Goal: Task Accomplishment & Management: Complete application form

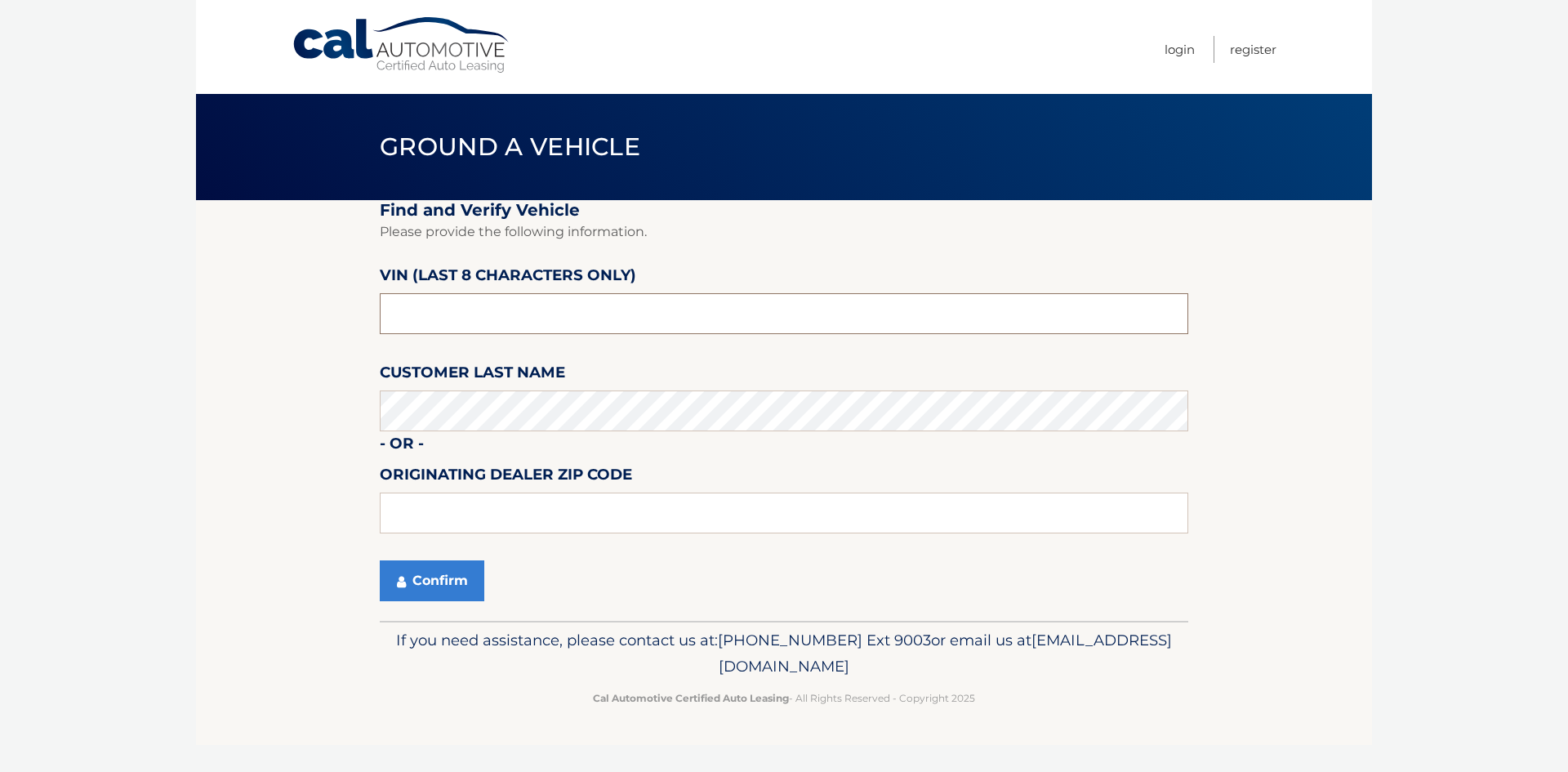
click at [442, 307] on input "text" at bounding box center [784, 313] width 808 height 41
type input "NT219481"
click at [437, 585] on button "Confirm" at bounding box center [432, 580] width 104 height 41
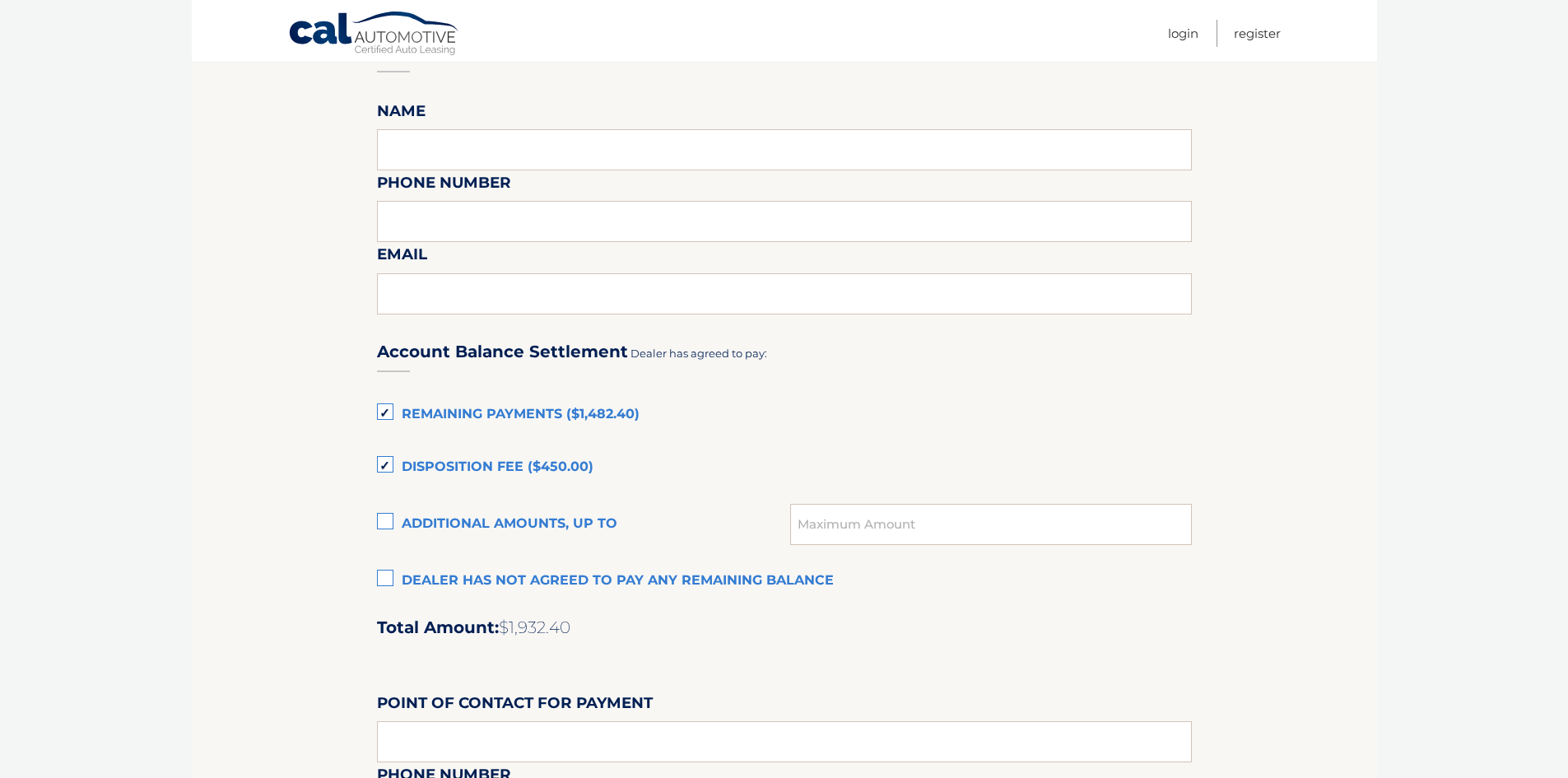
scroll to position [905, 0]
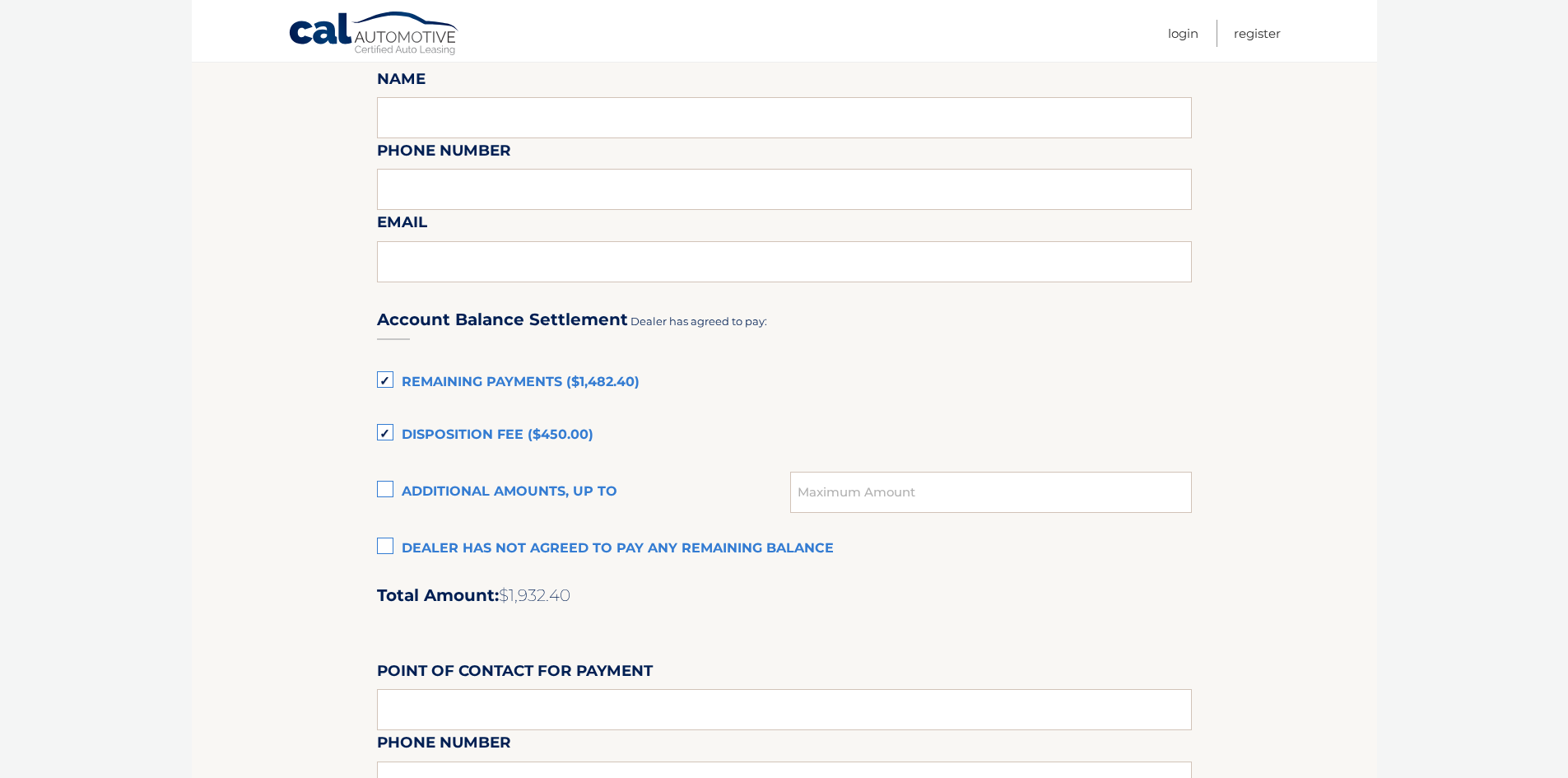
click at [385, 432] on label "Disposition Fee ($450.00)" at bounding box center [784, 435] width 815 height 33
click at [0, 0] on input "Disposition Fee ($450.00)" at bounding box center [0, 0] width 0 height 0
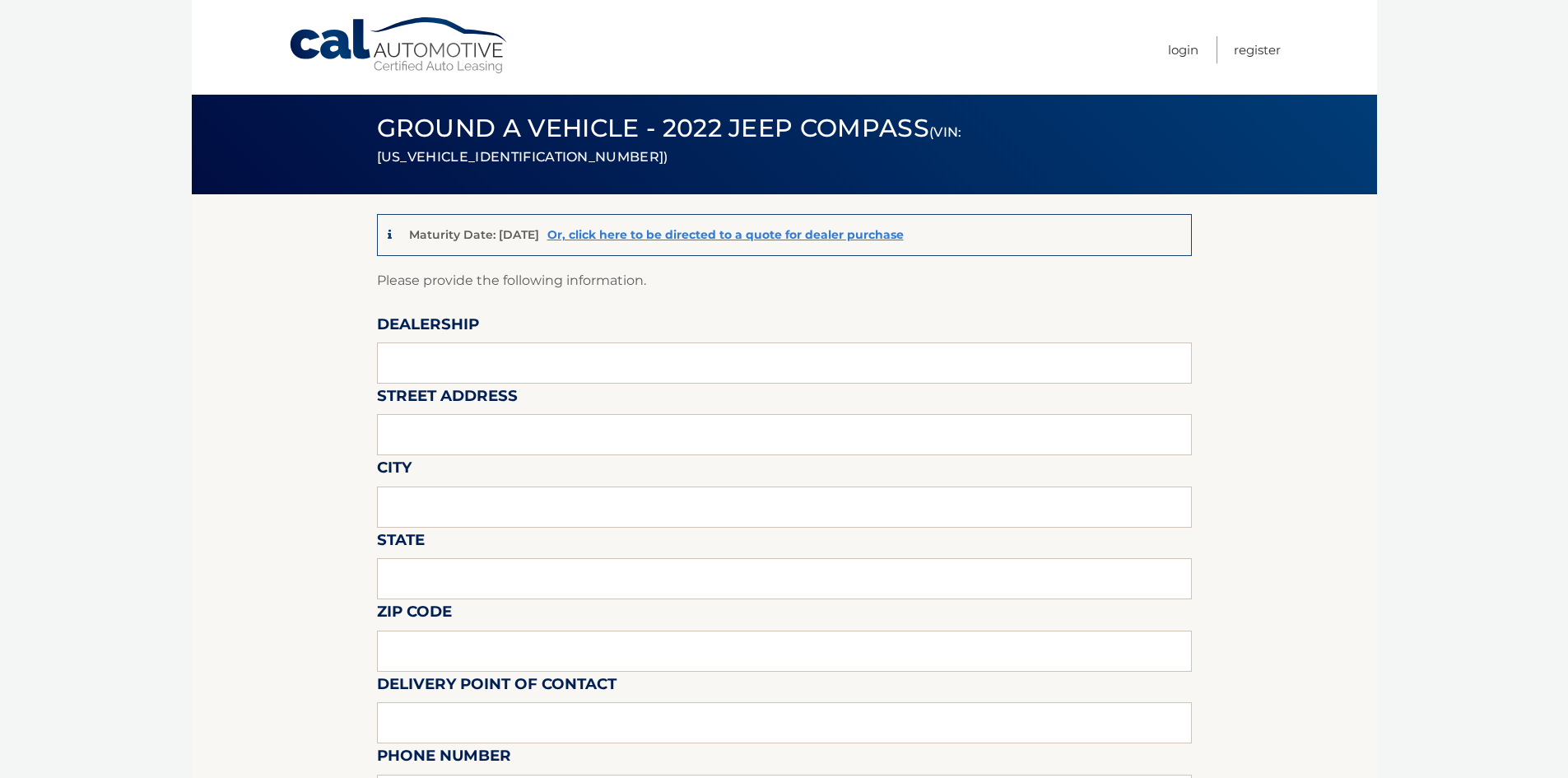
scroll to position [0, 0]
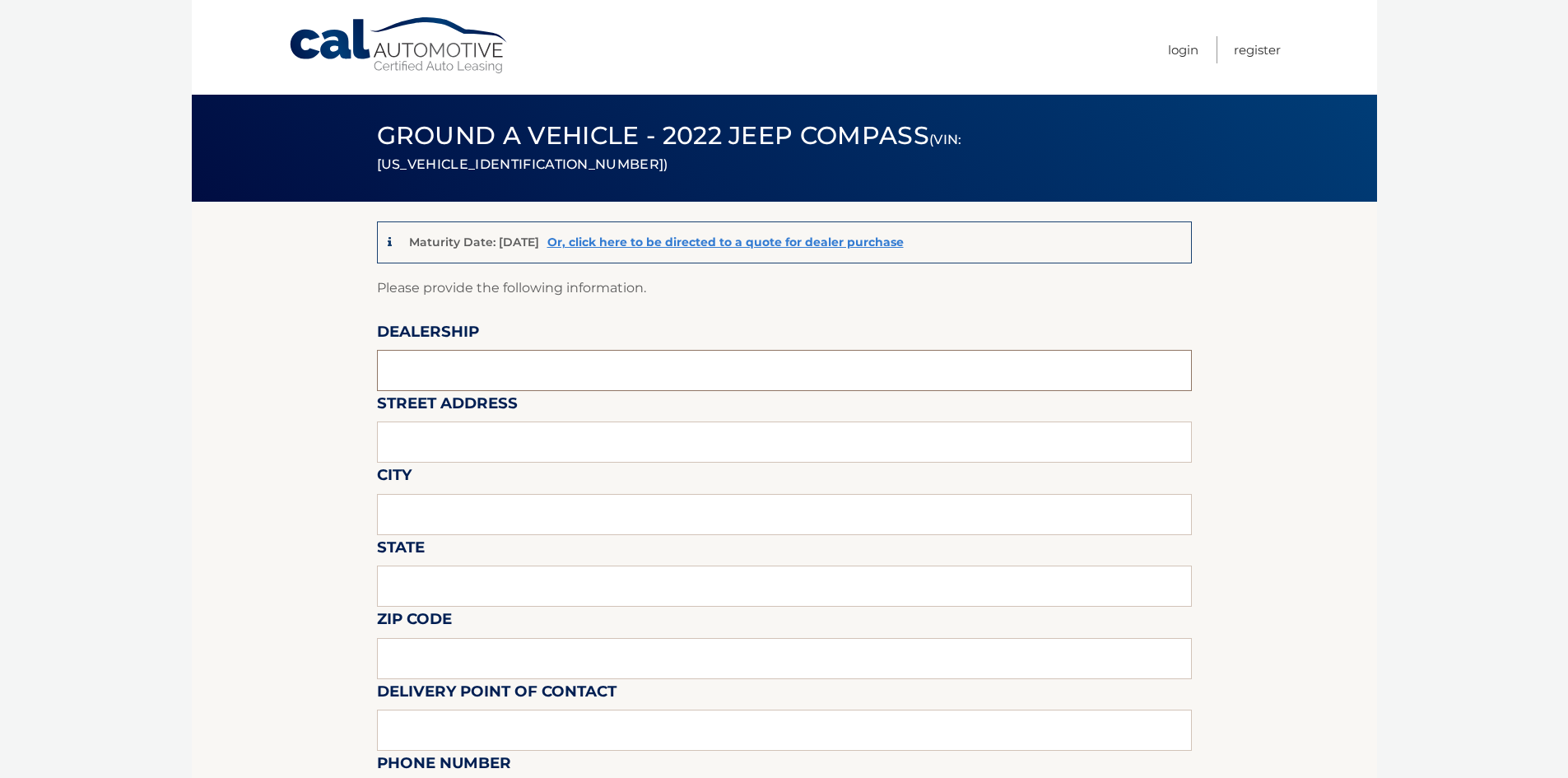
click at [480, 383] on input "text" at bounding box center [784, 369] width 815 height 41
type input "KREBS CJD"
click at [453, 448] on input "text" at bounding box center [784, 441] width 815 height 41
type input "100 KREBS DRIVE"
click at [468, 523] on input "text" at bounding box center [784, 514] width 815 height 41
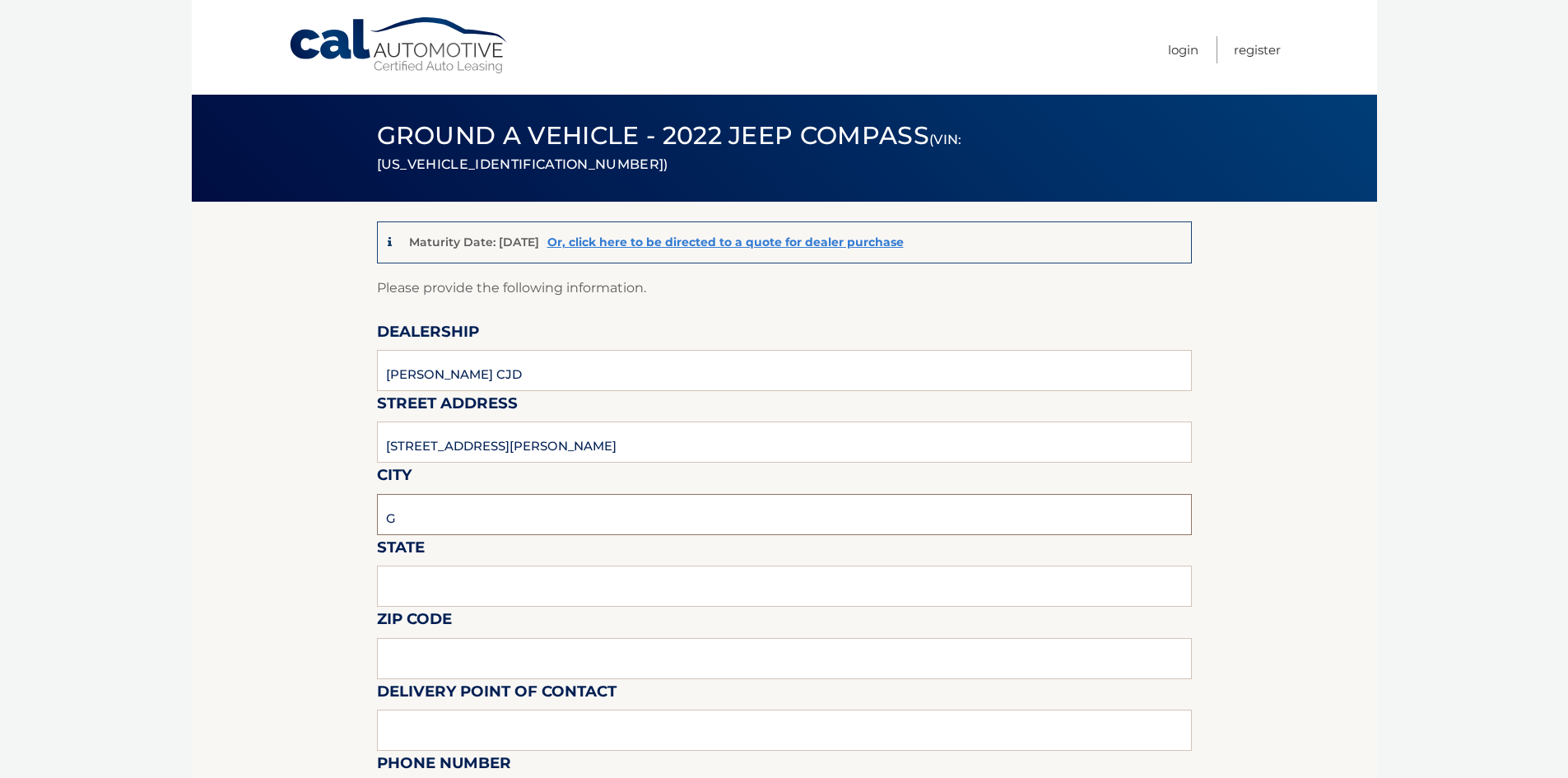
type input "GIBSONIA"
click at [455, 589] on input "text" at bounding box center [784, 586] width 815 height 41
type input "PA"
type input "15044"
type input "BRIA"
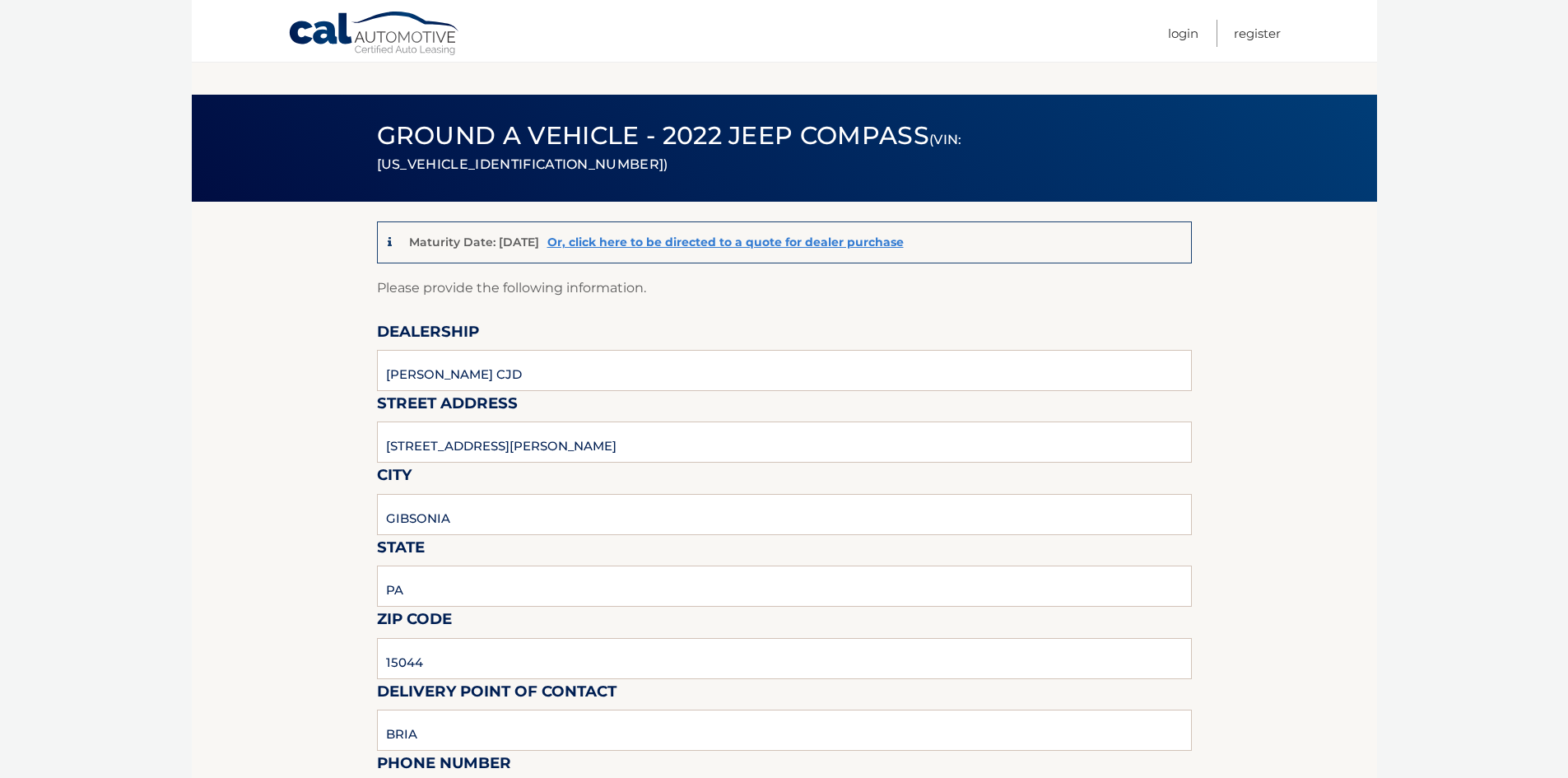
scroll to position [413, 0]
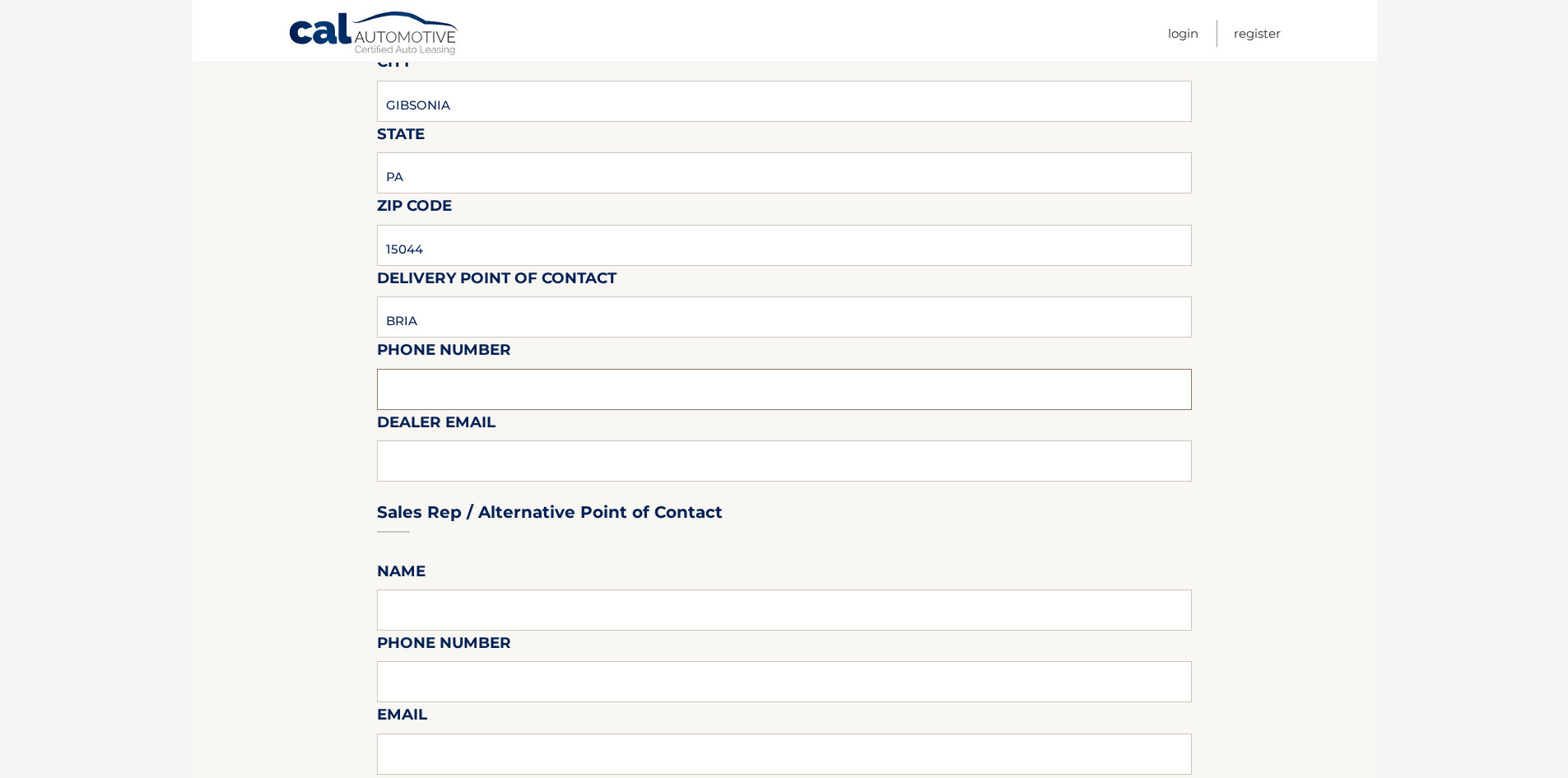
type input "N"
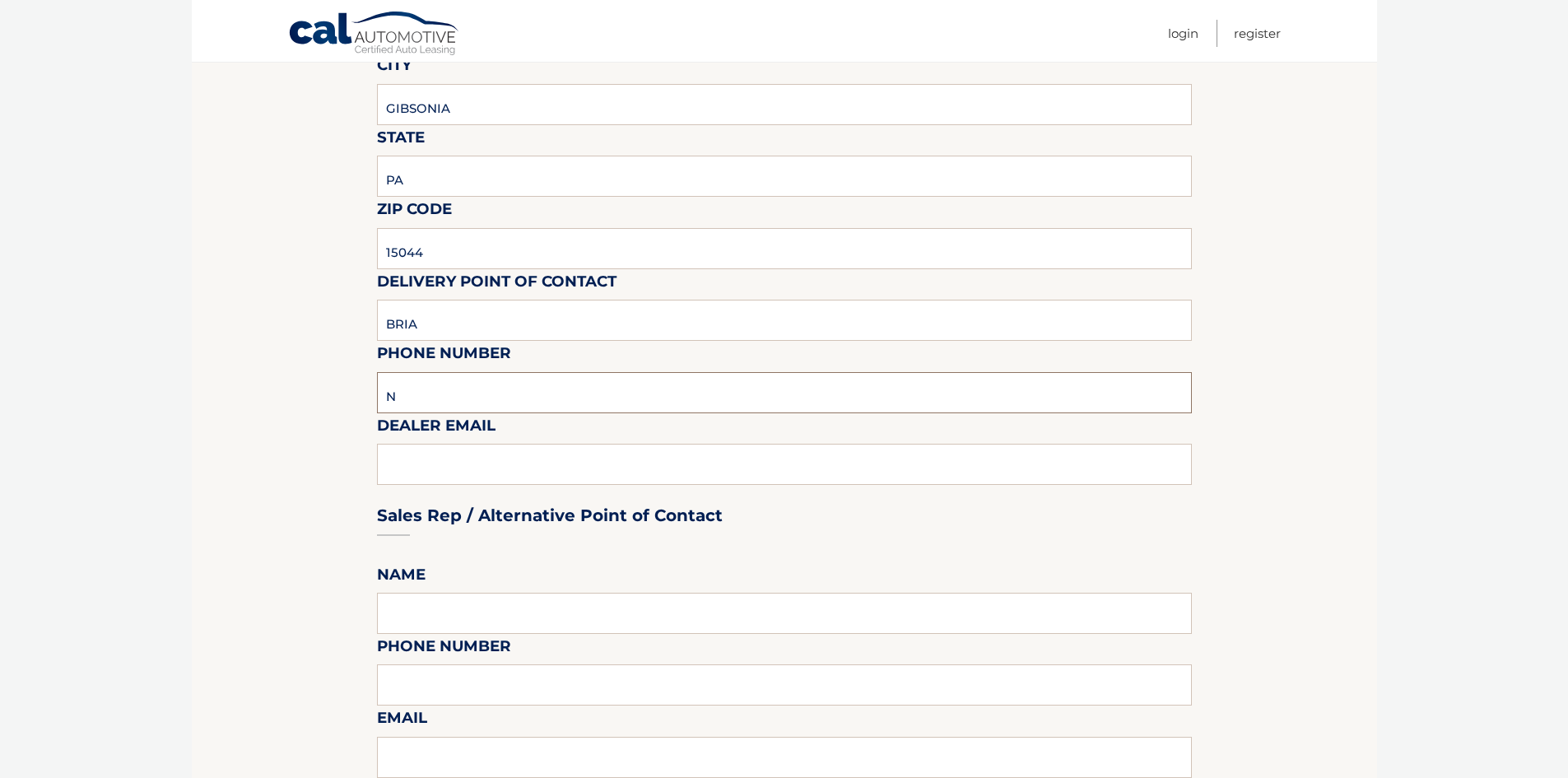
scroll to position [331, 0]
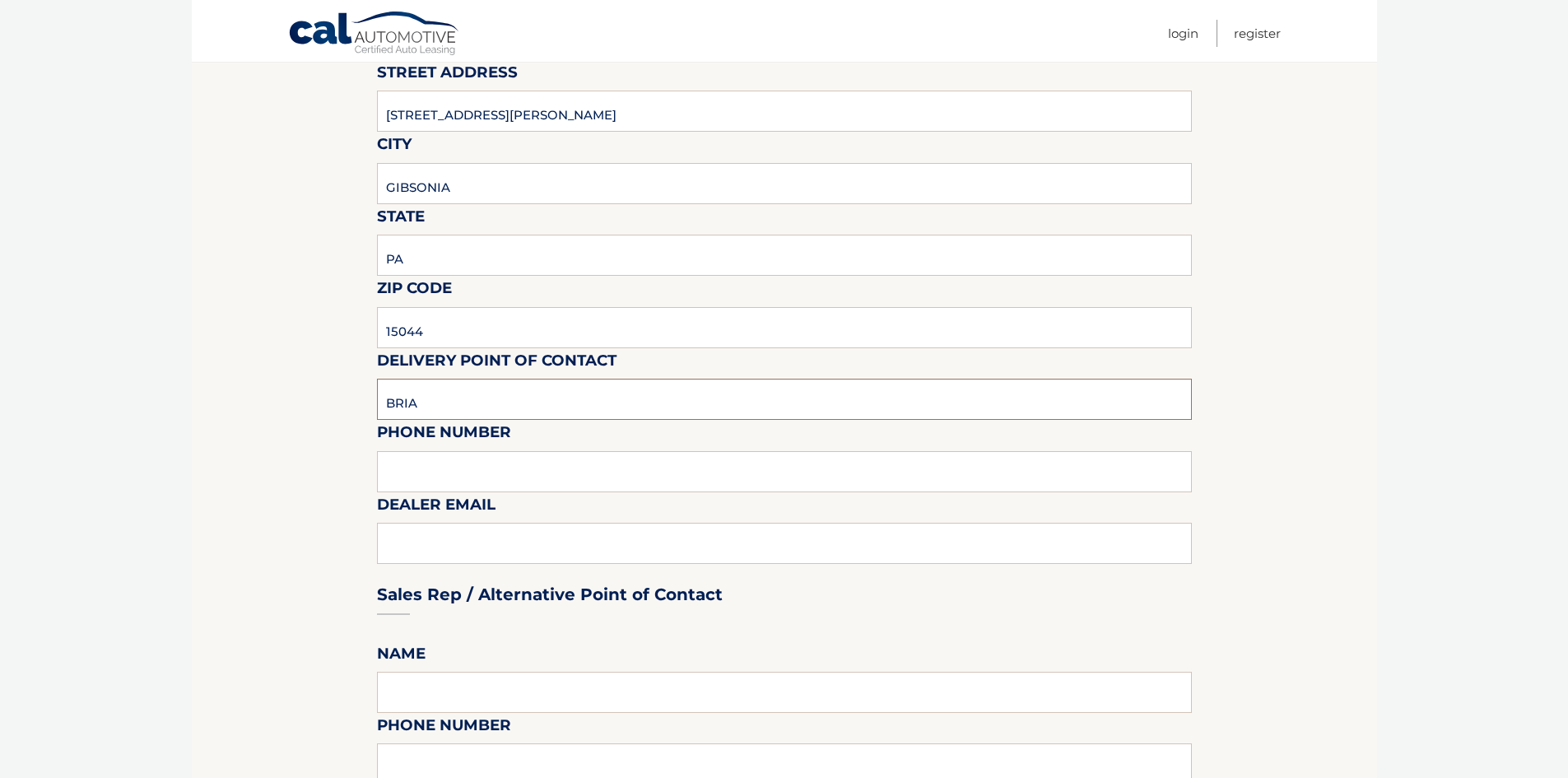
click at [437, 404] on input "BRIA" at bounding box center [784, 399] width 815 height 41
type input "BRIAN"
click at [431, 456] on input "text" at bounding box center [784, 471] width 815 height 41
type input "7244448000"
type input "BBOYLE@KREBSCJD.COM"
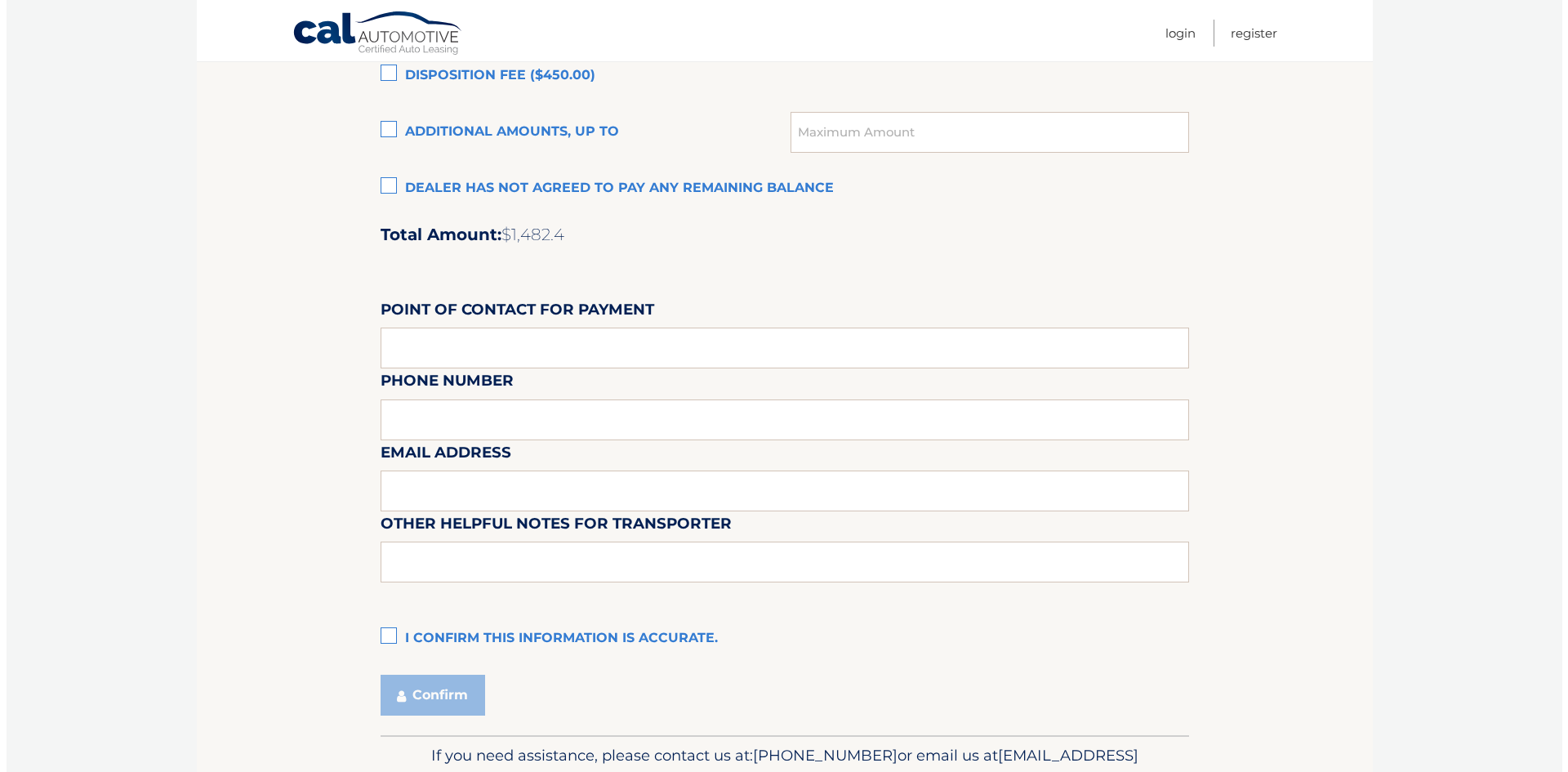
scroll to position [1309, 0]
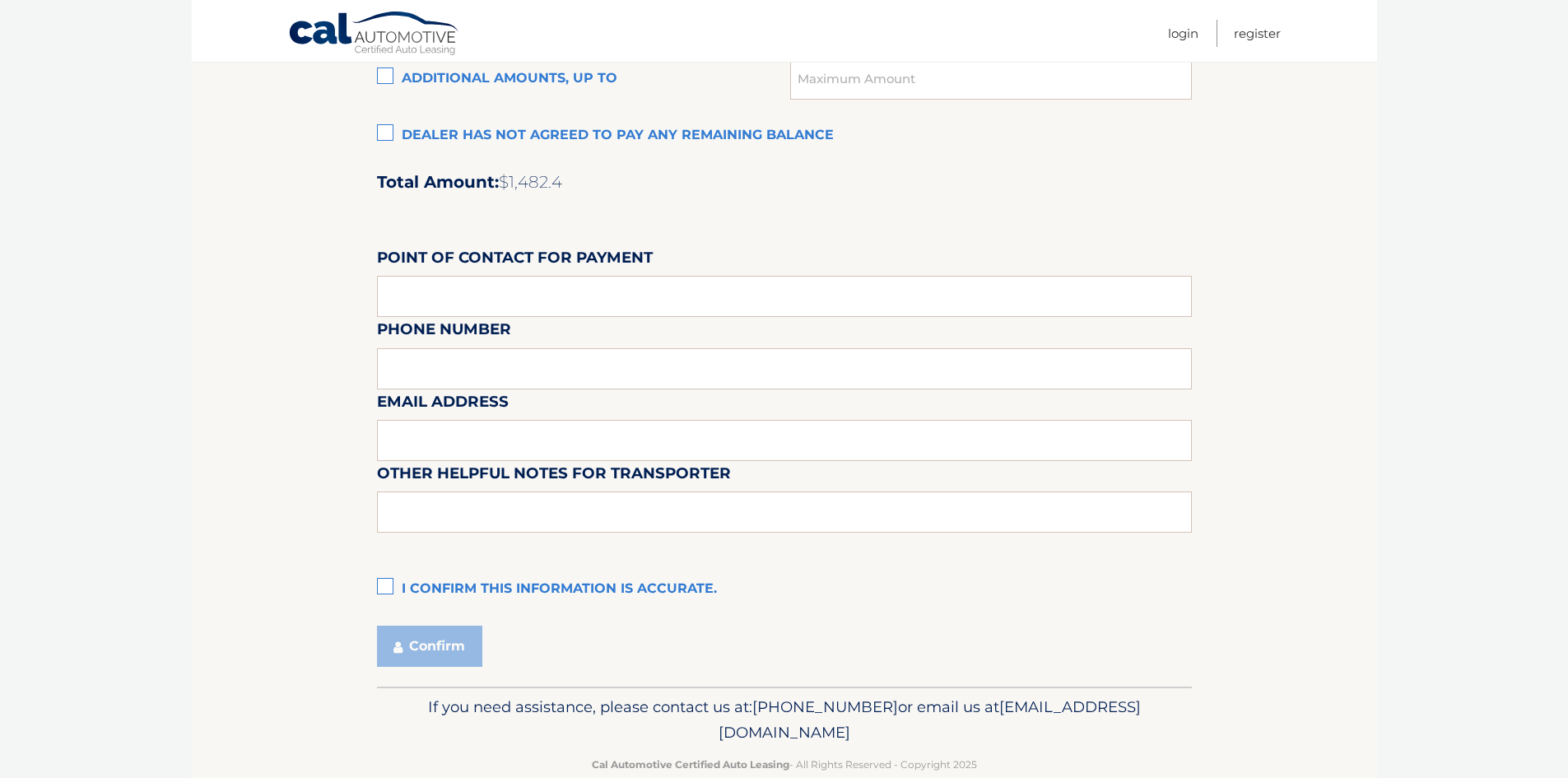
click at [392, 583] on label "I confirm this information is accurate." at bounding box center [784, 589] width 815 height 33
click at [0, 0] on input "I confirm this information is accurate." at bounding box center [0, 0] width 0 height 0
click at [411, 651] on button "Confirm" at bounding box center [430, 646] width 105 height 41
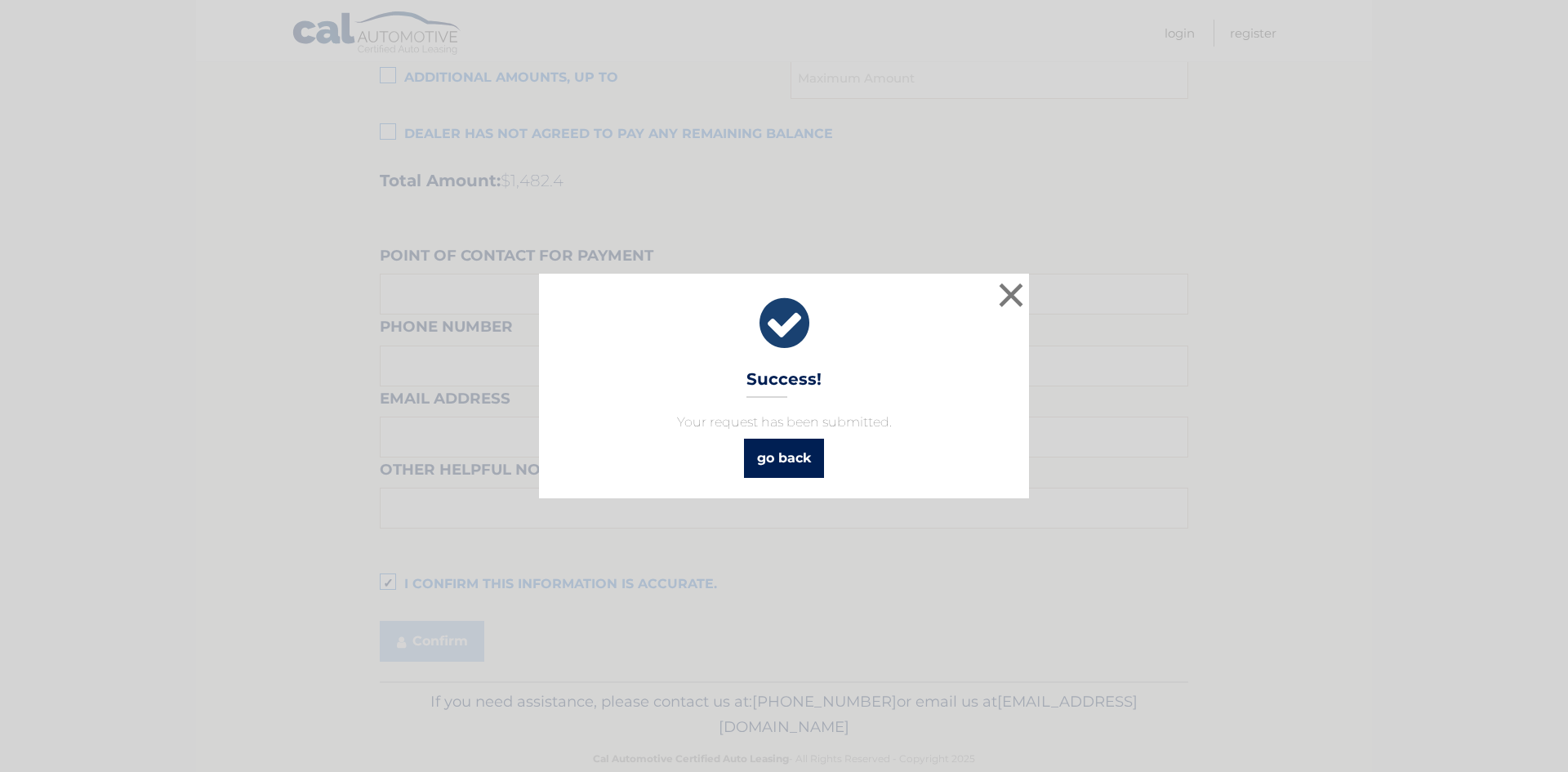
click at [792, 458] on link "go back" at bounding box center [784, 458] width 80 height 39
